Goal: Obtain resource: Obtain resource

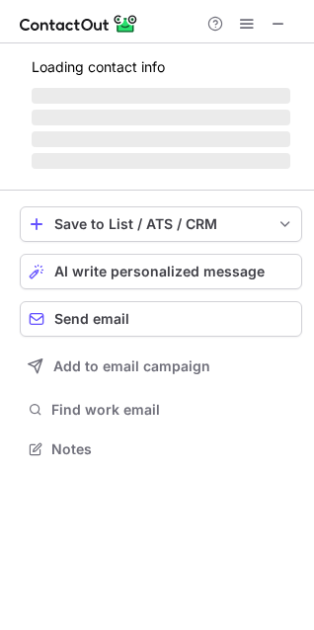
scroll to position [446, 314]
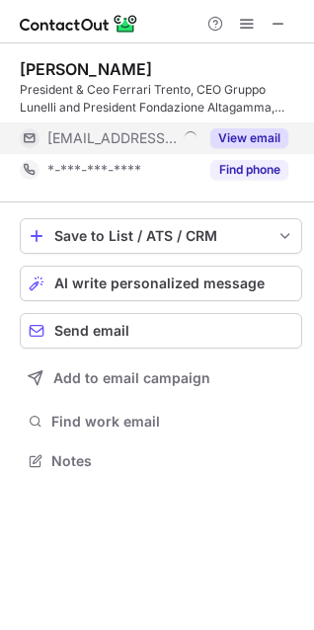
click at [242, 135] on button "View email" at bounding box center [249, 138] width 78 height 20
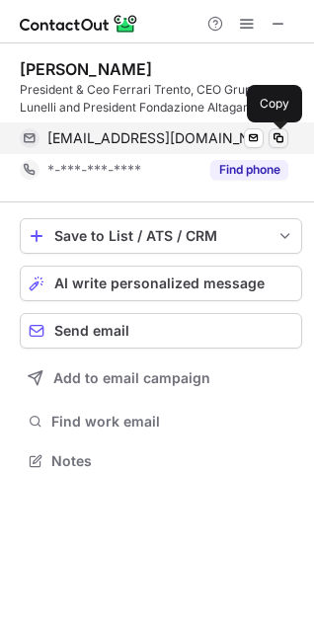
click at [275, 136] on span at bounding box center [279, 138] width 16 height 16
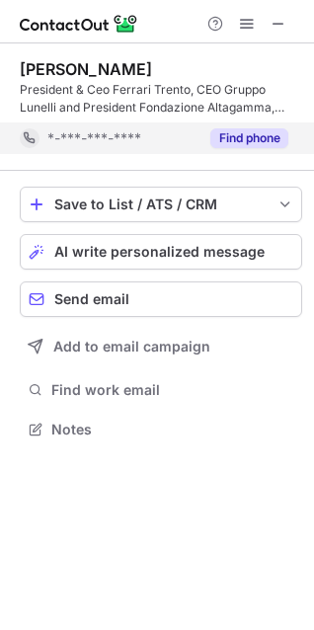
scroll to position [415, 314]
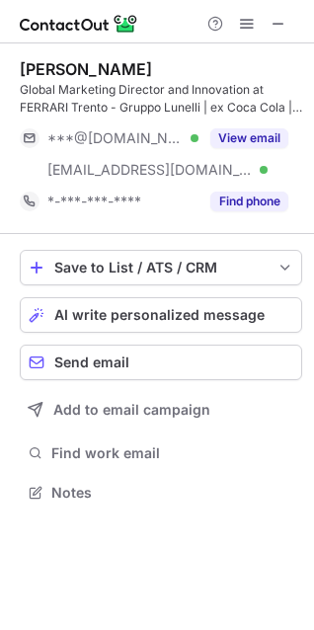
scroll to position [478, 314]
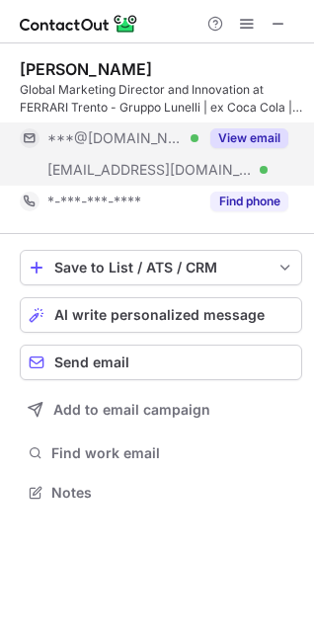
click at [242, 129] on button "View email" at bounding box center [249, 138] width 78 height 20
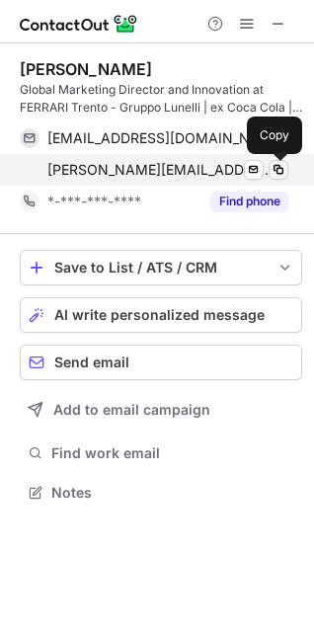
click at [280, 164] on span at bounding box center [279, 170] width 16 height 16
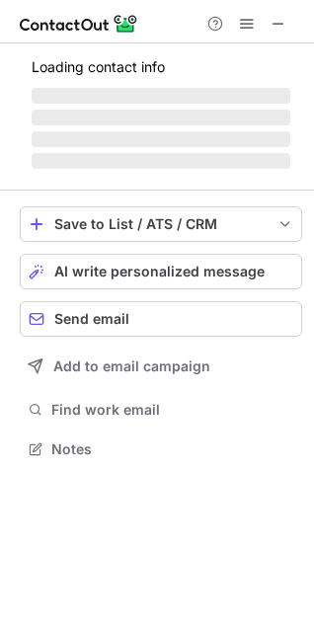
scroll to position [446, 314]
